Goal: Check status: Check status

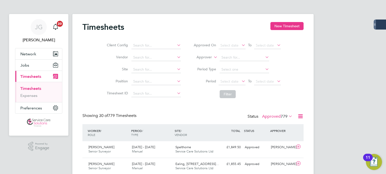
click at [26, 88] on link "Timesheets" at bounding box center [30, 88] width 21 height 5
click at [280, 119] on span "779" at bounding box center [283, 116] width 7 height 5
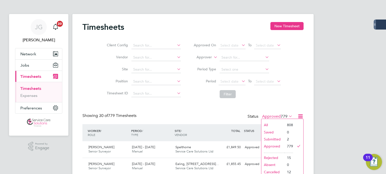
click at [277, 139] on li "Submitted" at bounding box center [272, 139] width 23 height 7
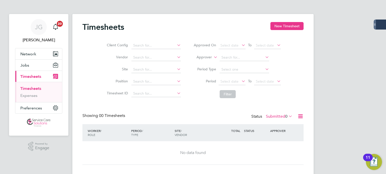
click at [280, 117] on label "Submitted 0" at bounding box center [279, 116] width 27 height 5
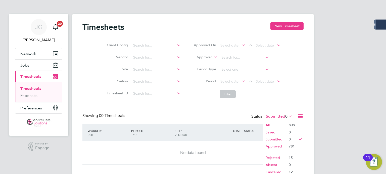
click at [279, 146] on li "Approved" at bounding box center [274, 146] width 23 height 7
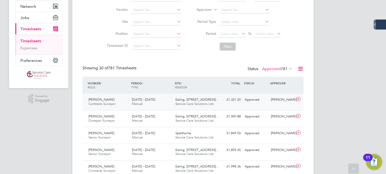
click at [105, 95] on div "[PERSON_NAME] Contracts Surveyor [DATE] - [DATE] [DATE] - [DATE] Manual Ealing,…" at bounding box center [192, 102] width 221 height 17
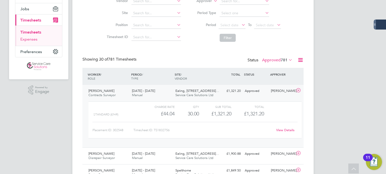
click at [31, 40] on link "Expenses" at bounding box center [28, 39] width 17 height 5
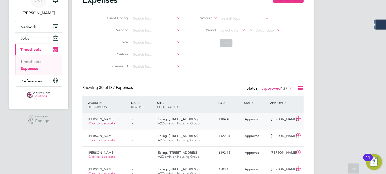
click at [118, 122] on div "[PERSON_NAME] Click to load data" at bounding box center [107, 121] width 43 height 13
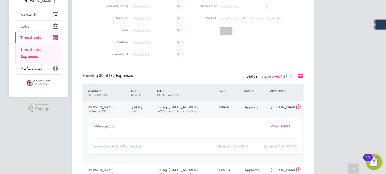
click at [38, 48] on link "Timesheets" at bounding box center [30, 49] width 21 height 5
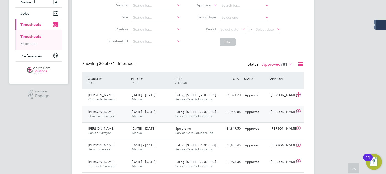
click at [109, 111] on div "[PERSON_NAME] Disrepair Surveyor [DATE] - [DATE]" at bounding box center [107, 114] width 43 height 13
